Goal: Navigation & Orientation: Find specific page/section

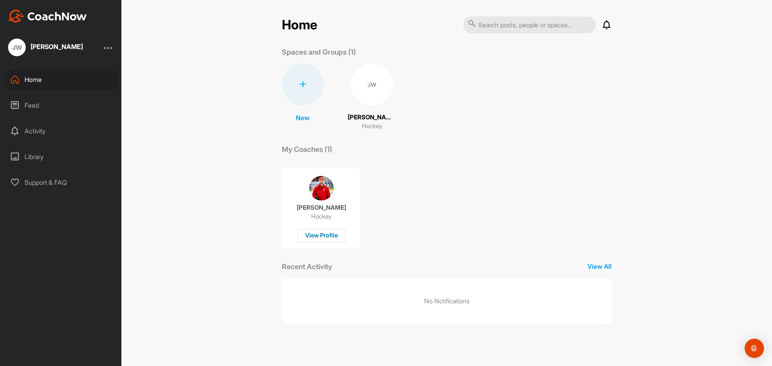
click at [322, 234] on div "View Profile" at bounding box center [321, 235] width 48 height 13
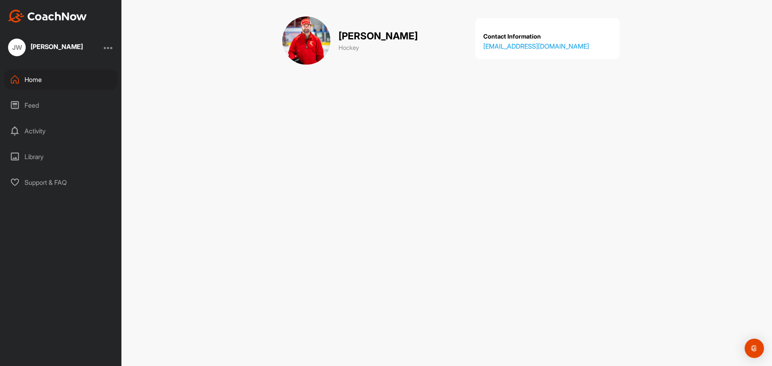
click at [111, 47] on div at bounding box center [109, 48] width 10 height 10
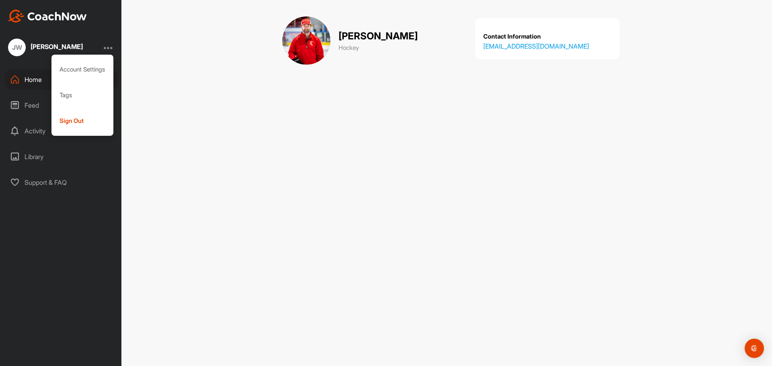
click at [187, 129] on div "[PERSON_NAME] Hockey Contact Information [EMAIL_ADDRESS][DOMAIN_NAME]" at bounding box center [446, 183] width 650 height 366
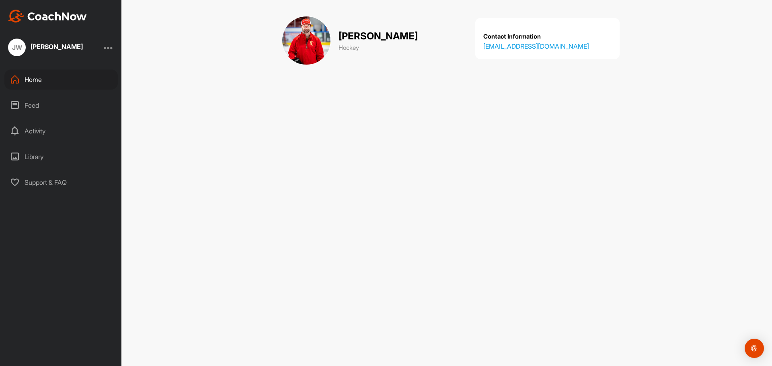
click at [20, 77] on div "Home" at bounding box center [60, 80] width 113 height 20
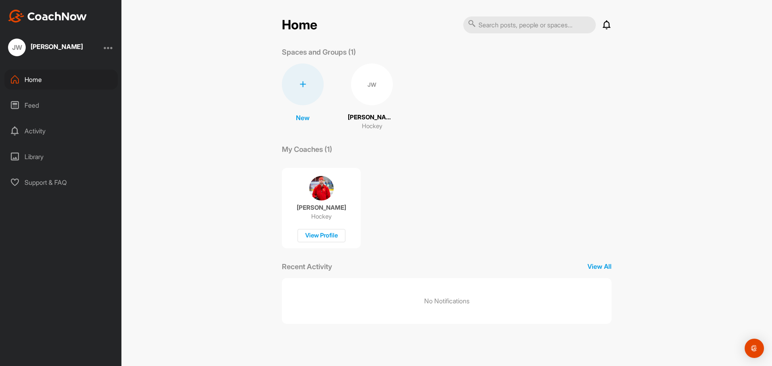
click at [21, 102] on div "Feed" at bounding box center [60, 105] width 113 height 20
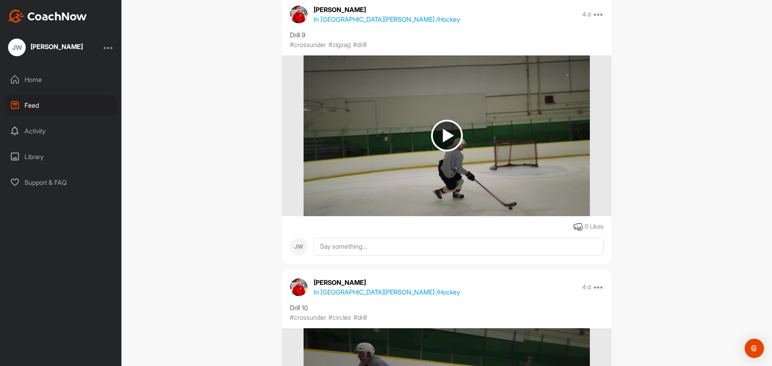
scroll to position [3015, 0]
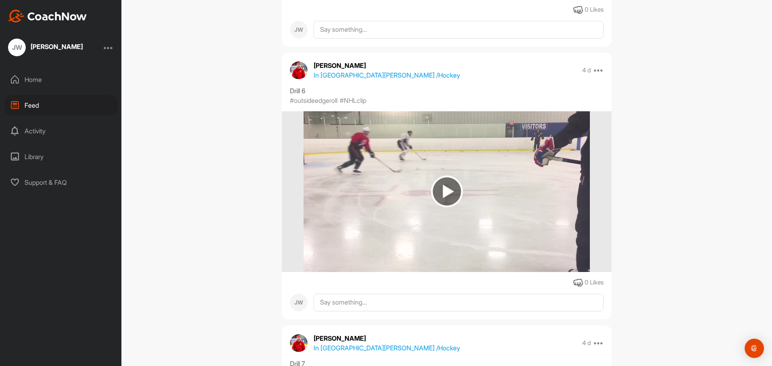
click at [447, 207] on img at bounding box center [447, 192] width 32 height 32
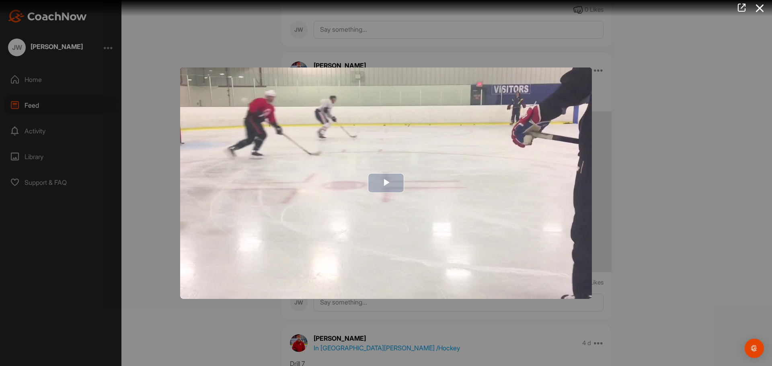
click at [386, 183] on span "Video Player" at bounding box center [386, 183] width 0 height 0
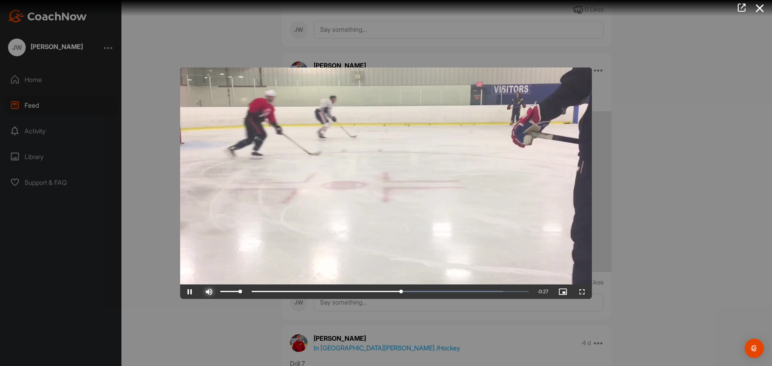
click at [212, 292] on span "Video Player" at bounding box center [208, 292] width 19 height 0
click at [217, 292] on span "Video Player" at bounding box center [208, 292] width 19 height 0
click at [765, 10] on icon at bounding box center [759, 8] width 18 height 15
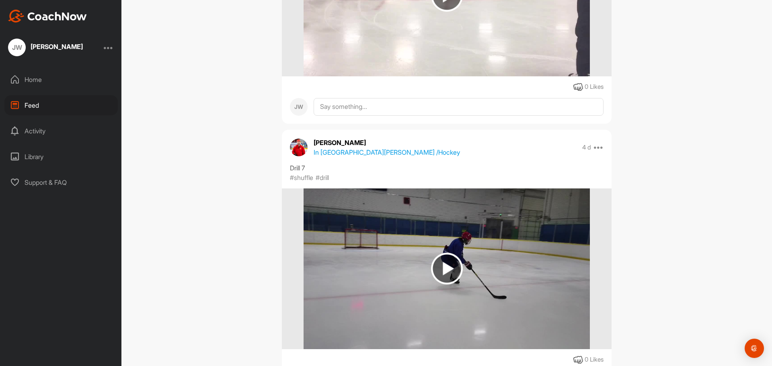
scroll to position [3149, 0]
